Goal: Transaction & Acquisition: Purchase product/service

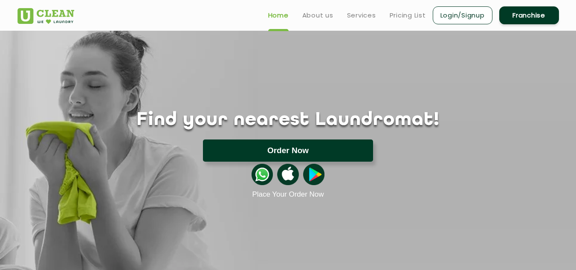
click at [315, 151] on button "Order Now" at bounding box center [288, 151] width 170 height 22
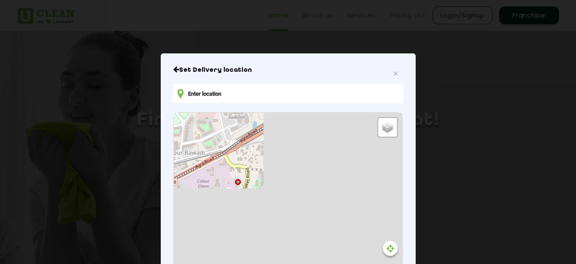
type input "6XGM+[STREET_ADDRESS]"
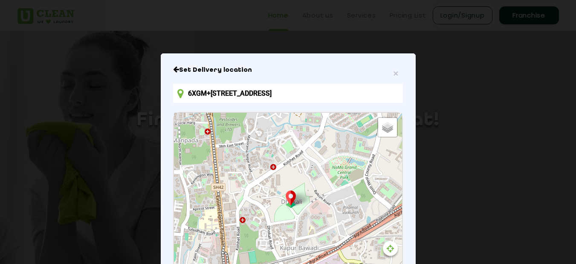
click at [334, 92] on input "6XGM+[STREET_ADDRESS]" at bounding box center [288, 93] width 230 height 19
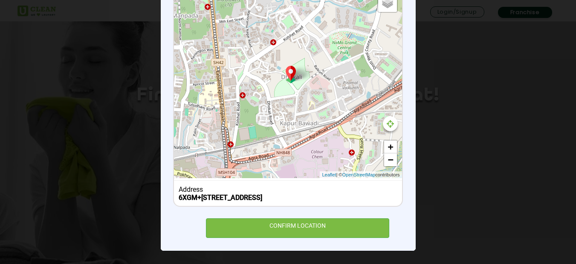
scroll to position [43, 0]
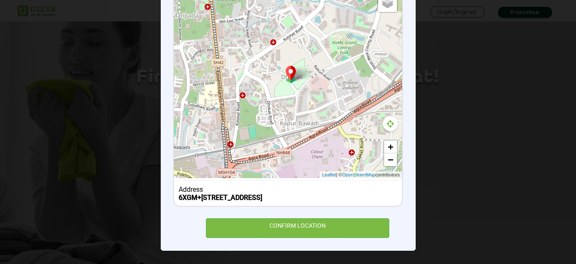
click at [392, 119] on div at bounding box center [390, 123] width 15 height 15
click at [389, 119] on icon at bounding box center [390, 123] width 7 height 9
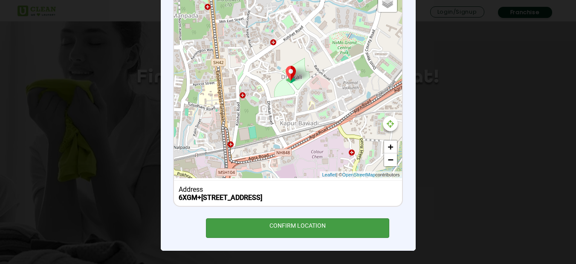
click at [304, 223] on div "CONFIRM LOCATION" at bounding box center [298, 227] width 184 height 19
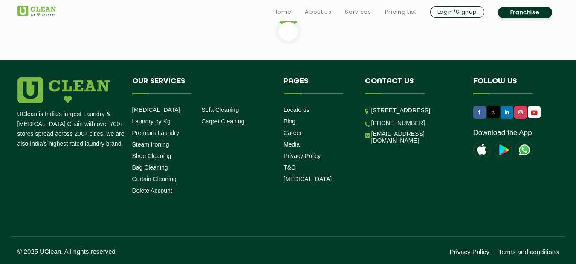
scroll to position [256, 0]
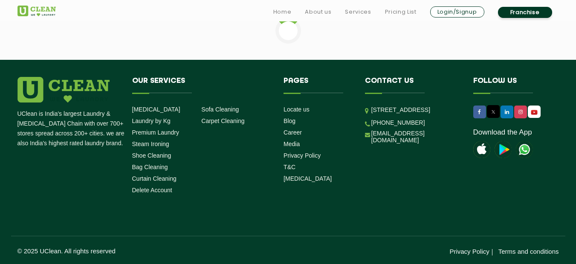
click at [521, 151] on img at bounding box center [524, 149] width 17 height 17
